Goal: Information Seeking & Learning: Learn about a topic

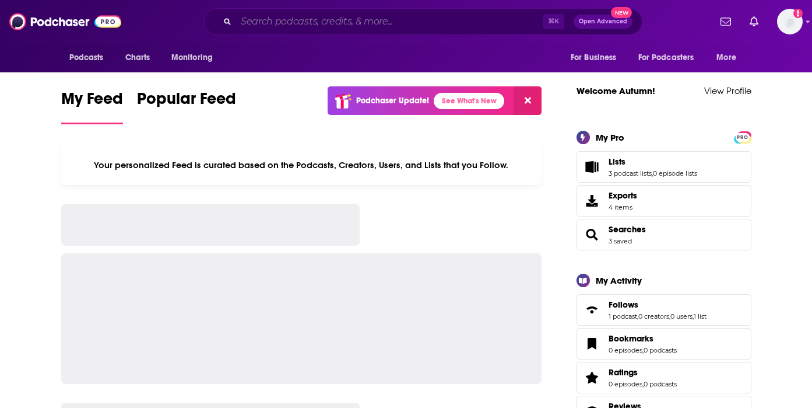
click at [426, 27] on input "Search podcasts, credits, & more..." at bounding box center [389, 21] width 307 height 19
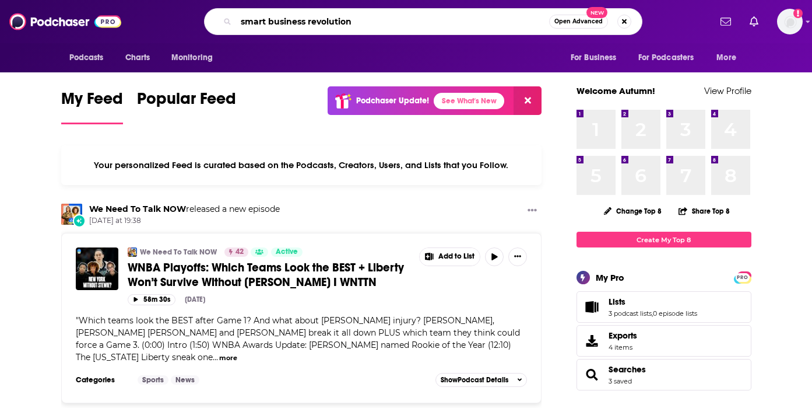
type input "smart business revolution"
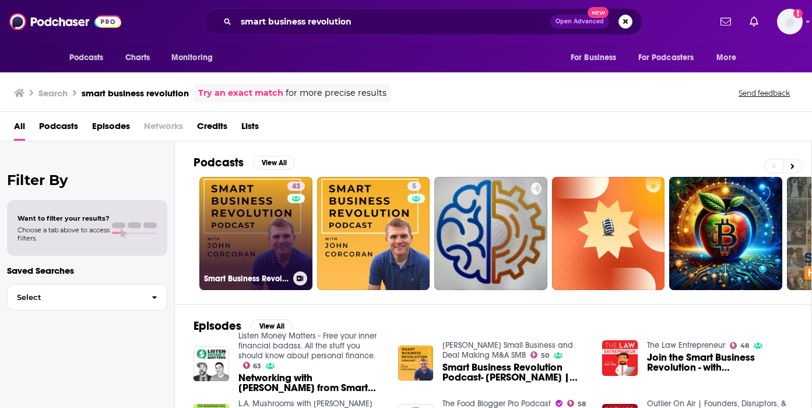
click at [264, 224] on link "43 Smart Business Revolution | Turn Relationships into Revenues | Networking | …" at bounding box center [255, 233] width 113 height 113
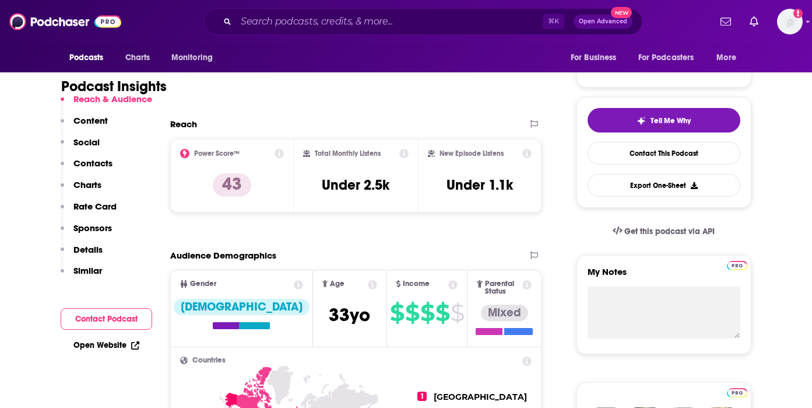
scroll to position [220, 0]
